Goal: Information Seeking & Learning: Learn about a topic

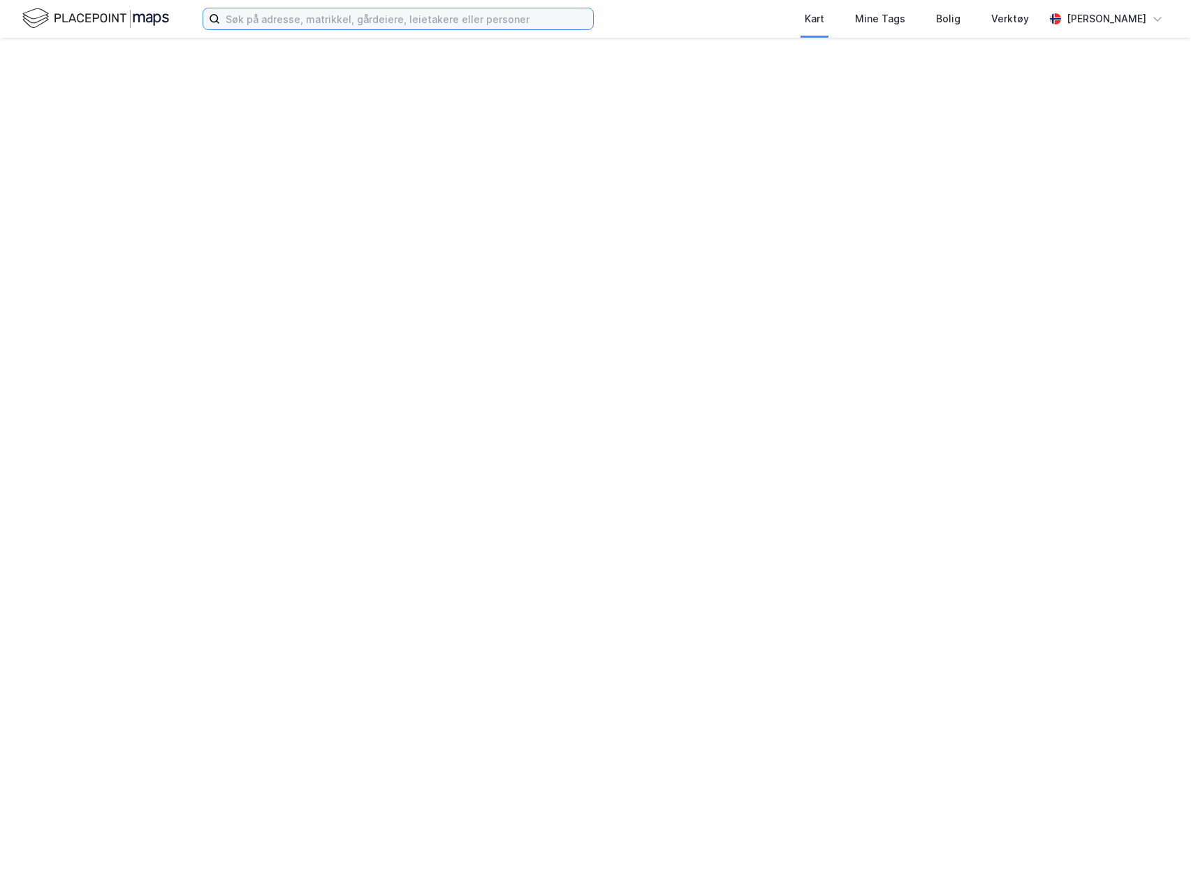
click at [264, 27] on input at bounding box center [406, 18] width 373 height 21
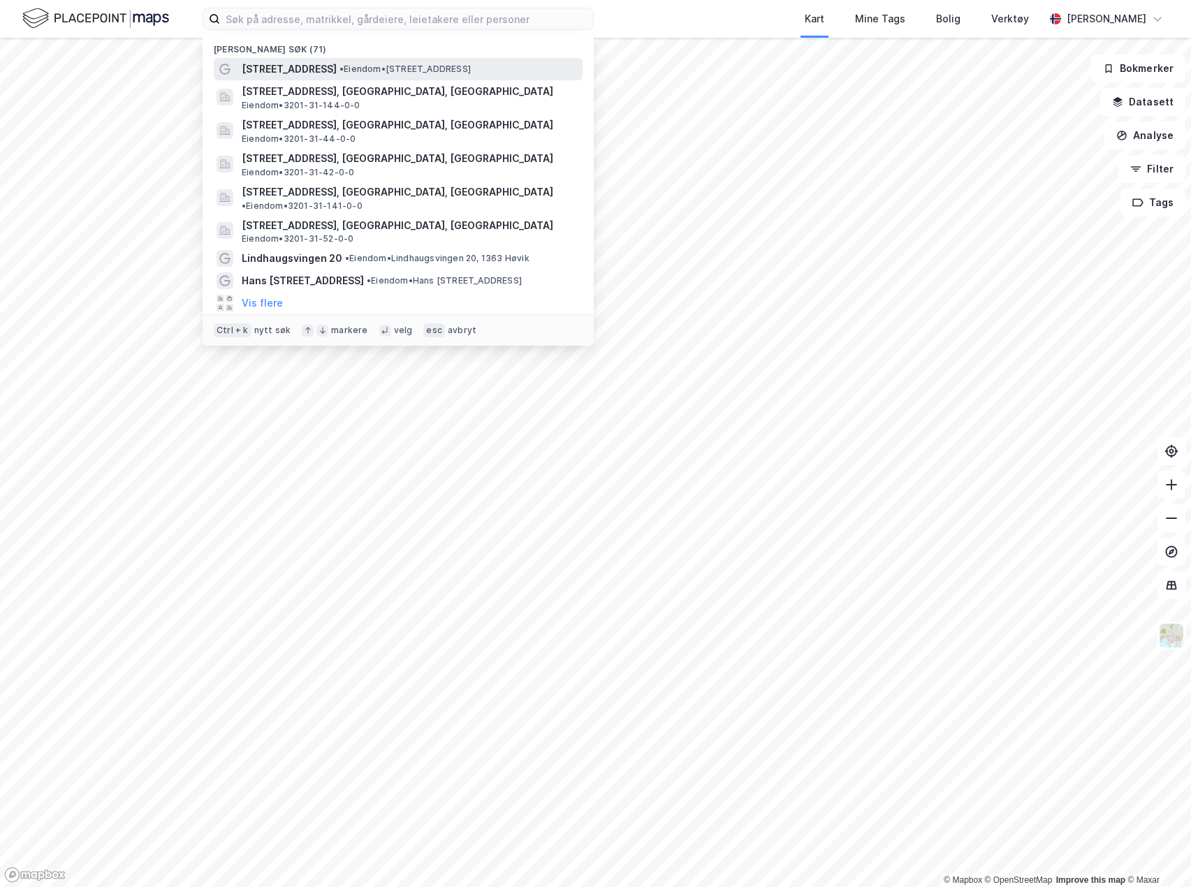
click at [298, 73] on span "[STREET_ADDRESS]" at bounding box center [289, 69] width 95 height 17
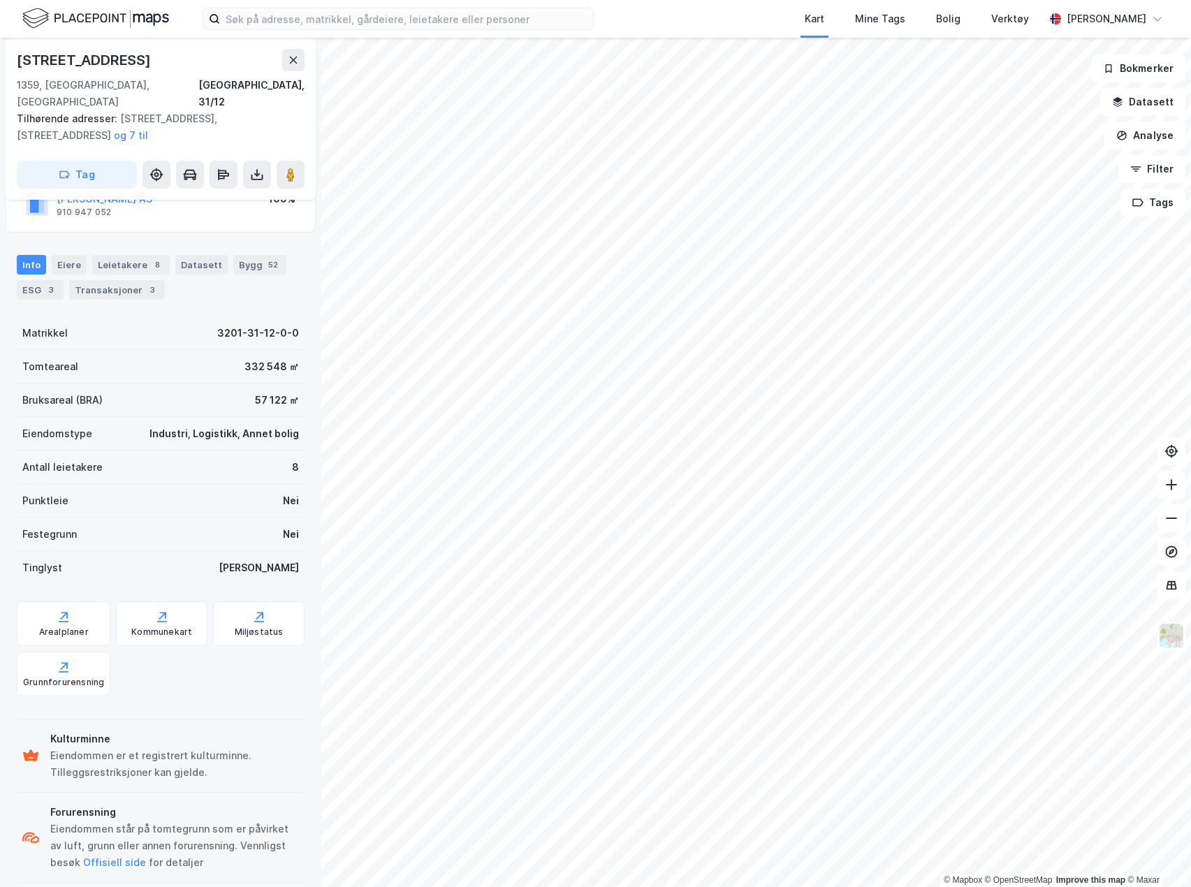
scroll to position [120, 0]
click at [82, 625] on div "Arealplaner" at bounding box center [64, 630] width 50 height 11
